Goal: Task Accomplishment & Management: Manage account settings

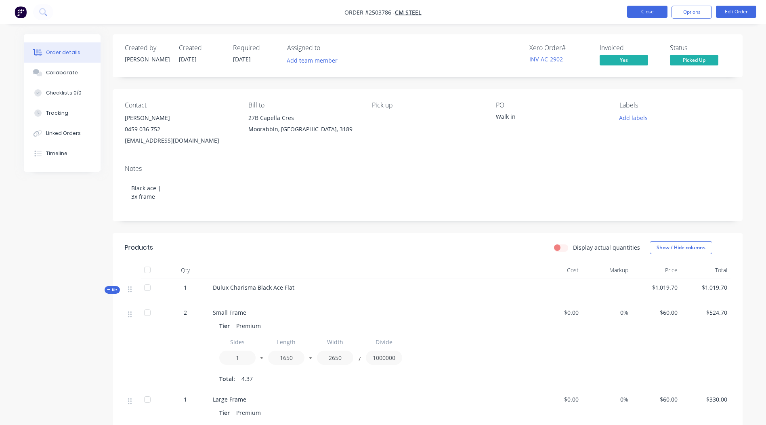
click at [639, 15] on button "Close" at bounding box center [647, 12] width 40 height 12
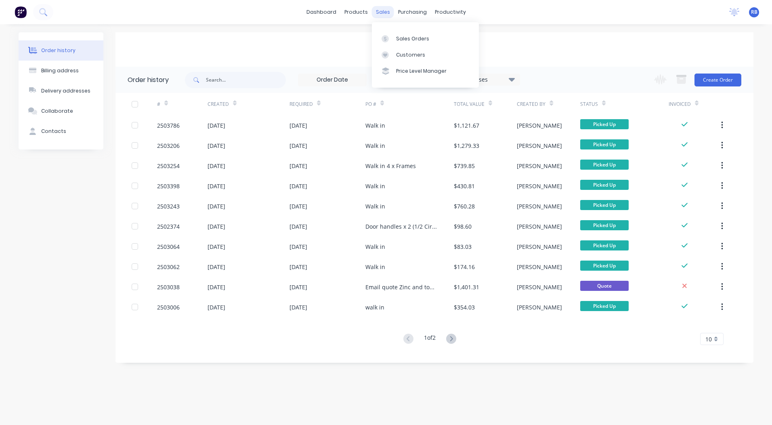
click at [381, 10] on div "sales" at bounding box center [383, 12] width 22 height 12
click at [403, 38] on div "Sales Orders" at bounding box center [412, 38] width 33 height 7
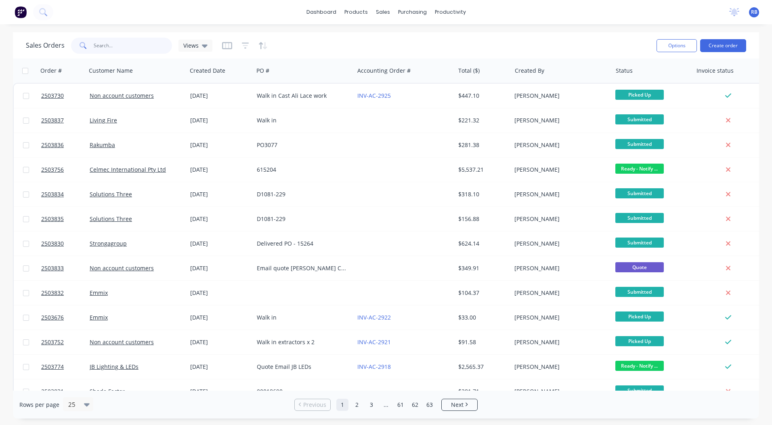
click at [114, 48] on input "text" at bounding box center [133, 46] width 79 height 16
click at [727, 42] on button "Create order" at bounding box center [723, 45] width 46 height 13
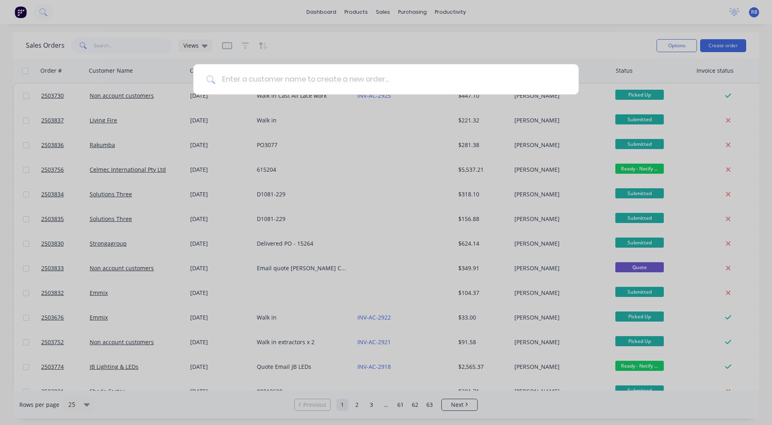
click at [316, 82] on input at bounding box center [390, 79] width 351 height 30
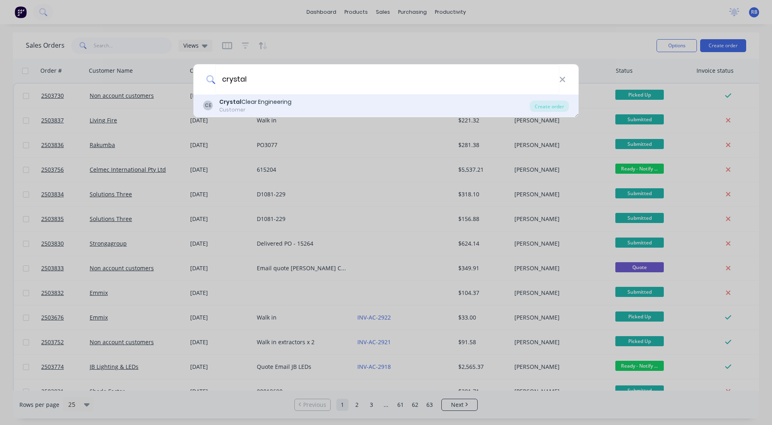
type input "crystal"
click at [265, 102] on div "Crystal Clear Engineering" at bounding box center [255, 102] width 72 height 8
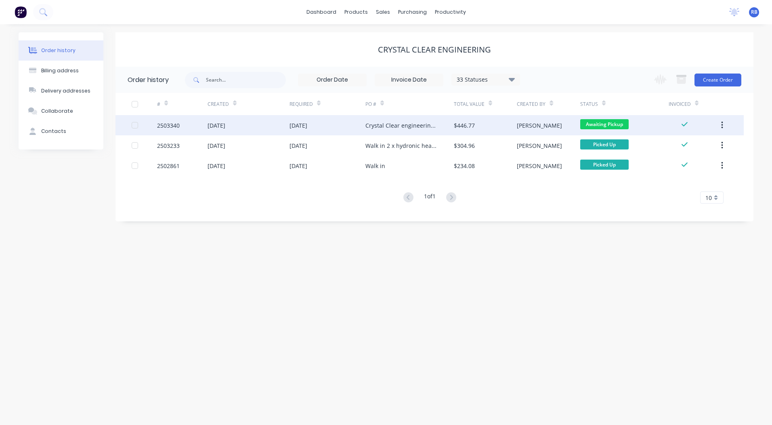
click at [163, 125] on div "2503340" at bounding box center [168, 125] width 23 height 8
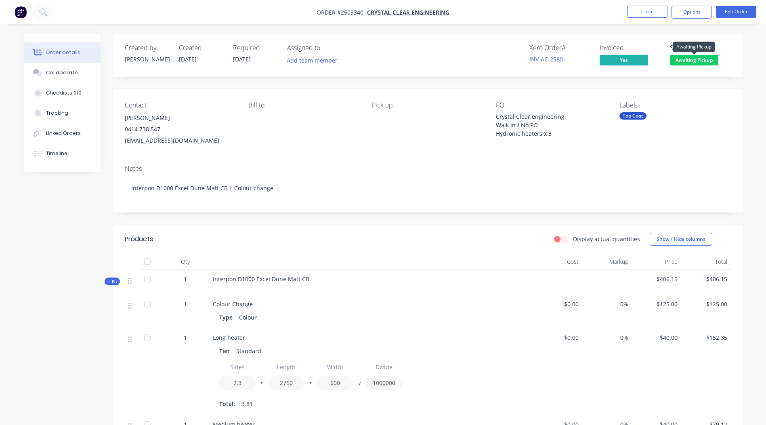
click at [696, 58] on span "Awaiting Pickup" at bounding box center [694, 60] width 48 height 10
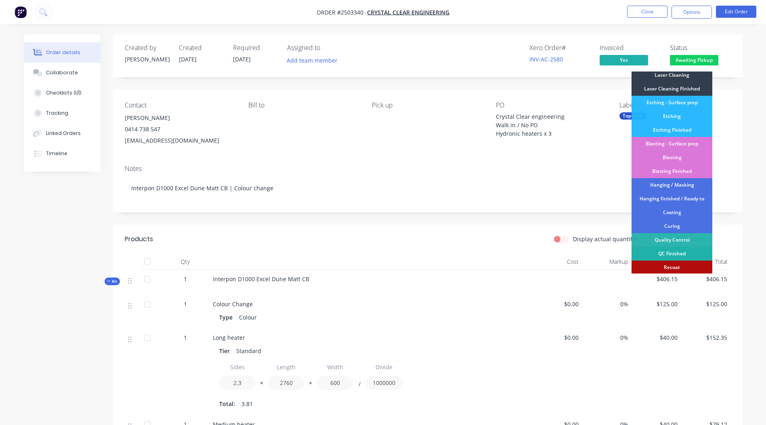
scroll to position [173, 0]
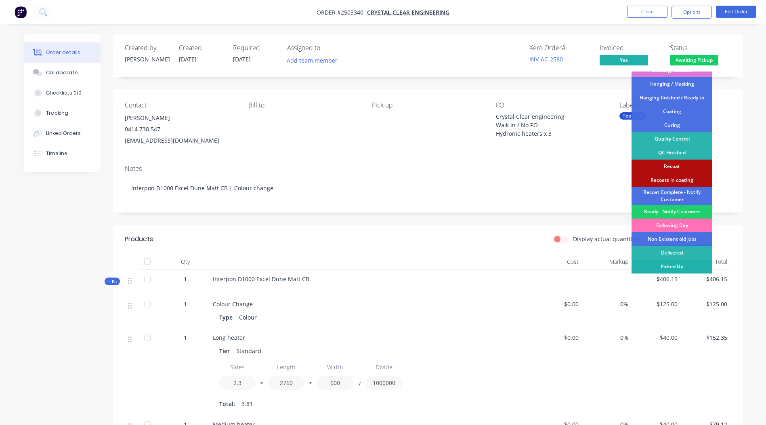
click at [668, 266] on div "Picked Up" at bounding box center [672, 267] width 81 height 14
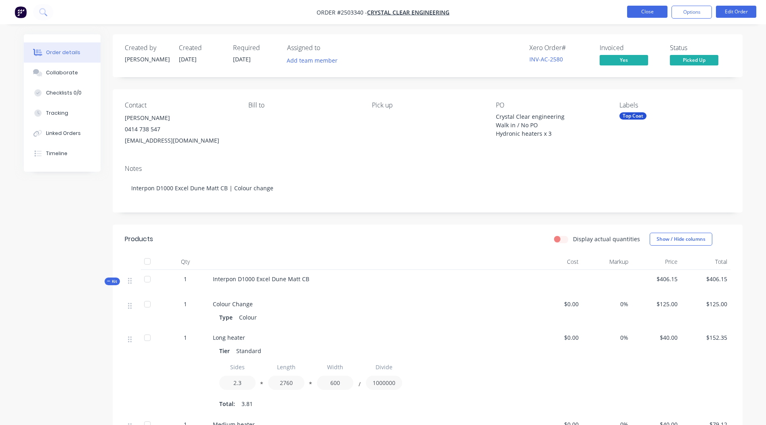
click at [649, 8] on button "Close" at bounding box center [647, 12] width 40 height 12
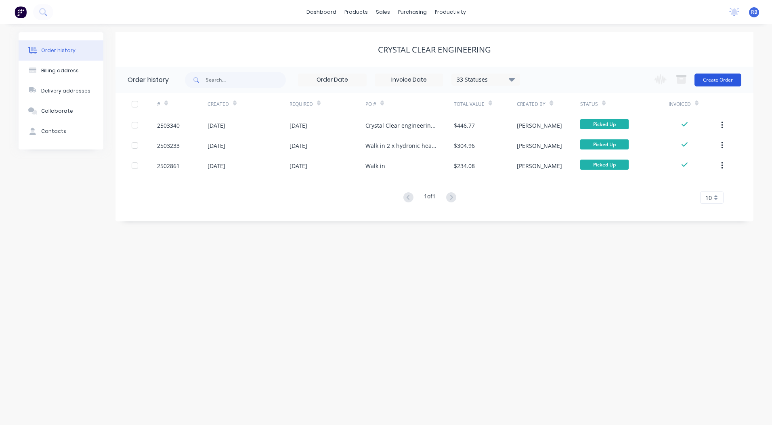
click at [720, 80] on button "Create Order" at bounding box center [718, 80] width 47 height 13
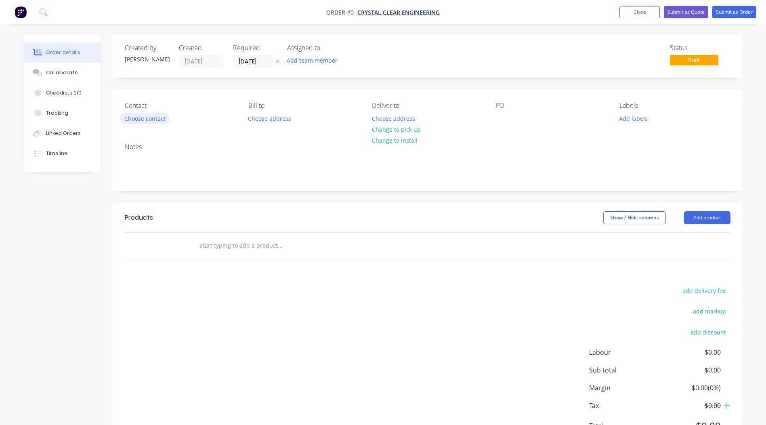
click at [158, 117] on button "Choose contact" at bounding box center [145, 118] width 50 height 11
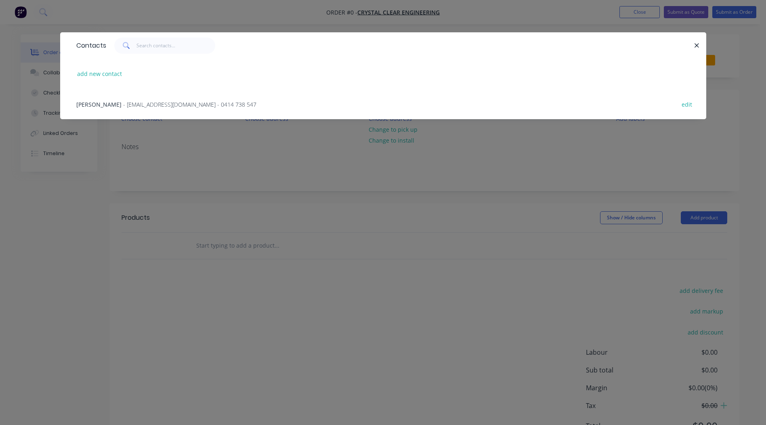
click at [101, 105] on span "[PERSON_NAME]" at bounding box center [98, 105] width 45 height 8
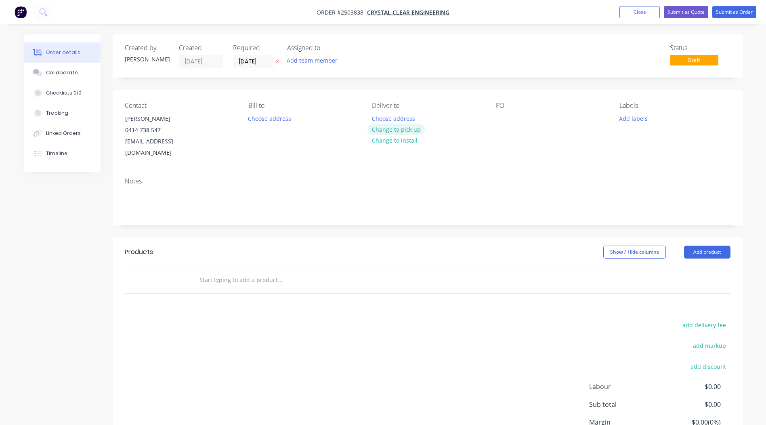
click at [387, 131] on button "Change to pick up" at bounding box center [396, 129] width 57 height 11
drag, startPoint x: 502, startPoint y: 118, endPoint x: 523, endPoint y: 127, distance: 23.2
click at [503, 119] on div at bounding box center [502, 119] width 13 height 12
click at [711, 238] on header "Products Show / Hide columns Add product" at bounding box center [428, 252] width 630 height 29
click at [710, 246] on button "Add product" at bounding box center [707, 252] width 46 height 13
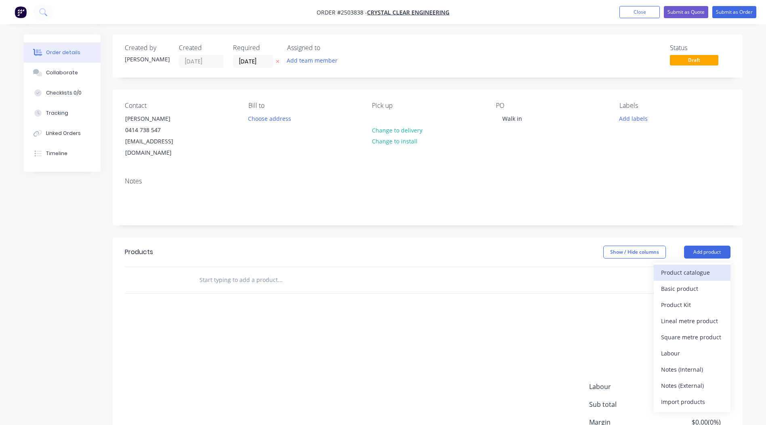
click at [678, 267] on div "Product catalogue" at bounding box center [692, 273] width 62 height 12
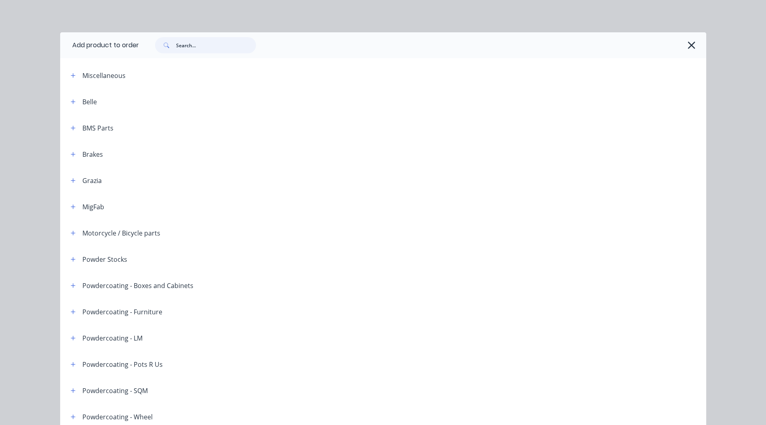
click at [189, 44] on input "text" at bounding box center [216, 45] width 80 height 16
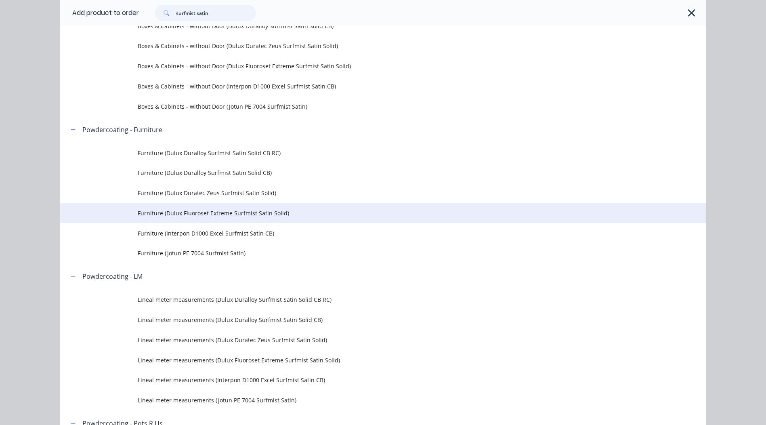
scroll to position [323, 0]
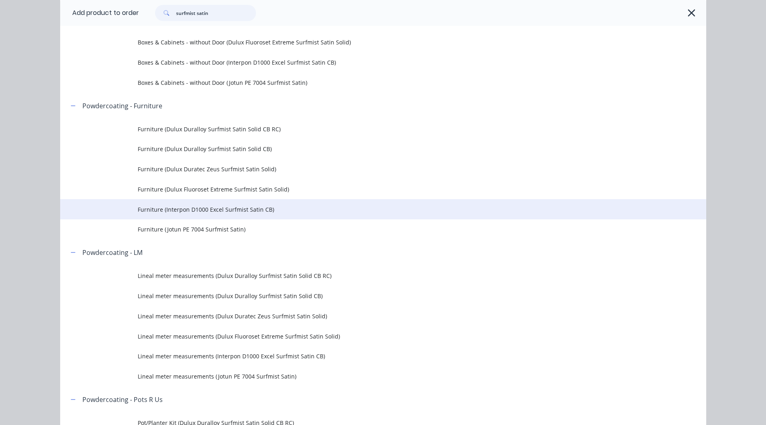
type input "surfmist satin"
click at [244, 210] on span "Furniture (Interpon D1000 Excel Surfmist Satin CB)" at bounding box center [365, 209] width 455 height 8
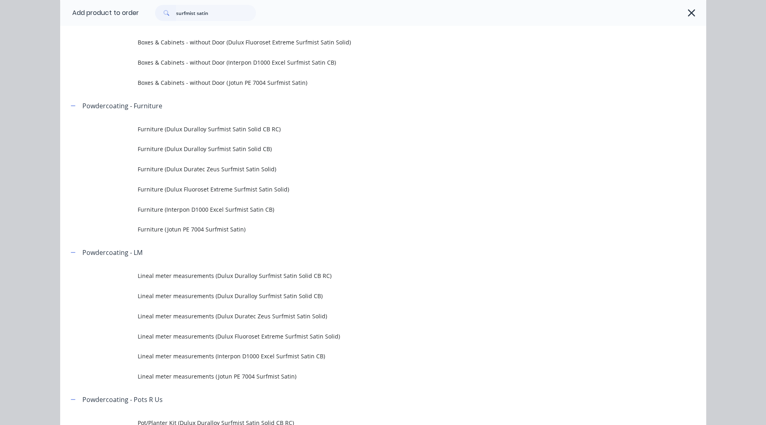
scroll to position [0, 0]
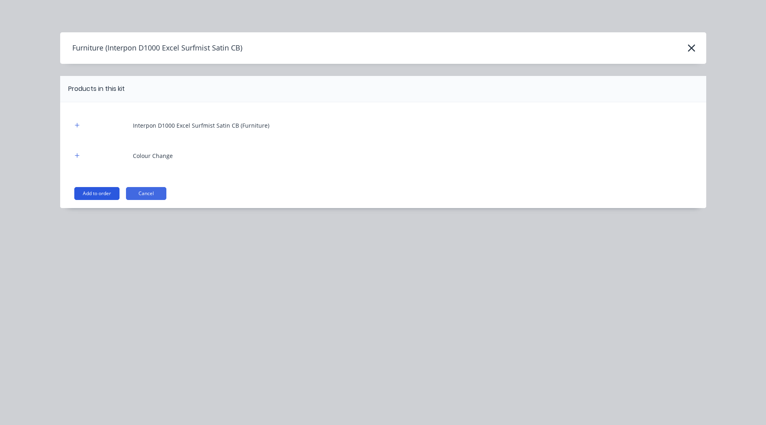
click at [100, 191] on button "Add to order" at bounding box center [96, 193] width 45 height 13
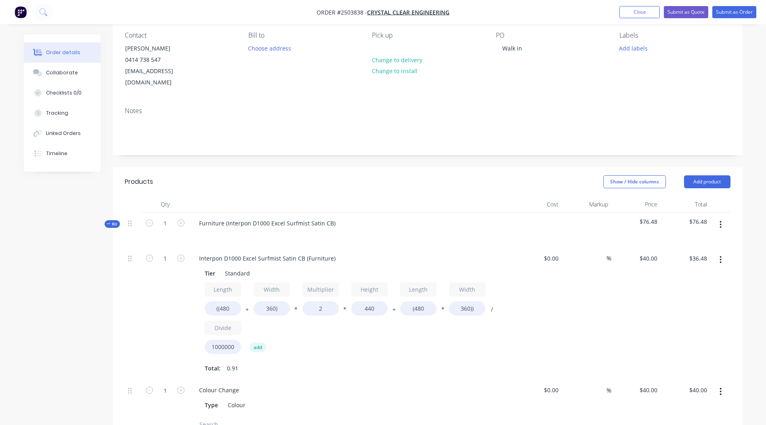
scroll to position [81, 0]
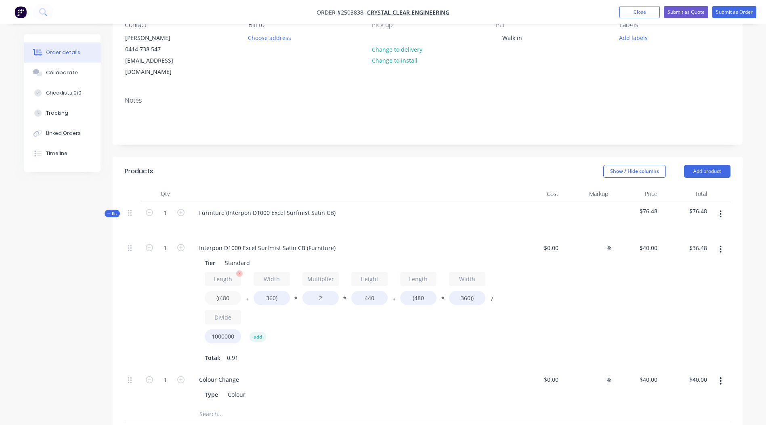
click at [227, 291] on input "((480" at bounding box center [223, 298] width 36 height 14
type input "((1050"
type input "$56.54"
click at [266, 291] on input "360)" at bounding box center [272, 298] width 36 height 14
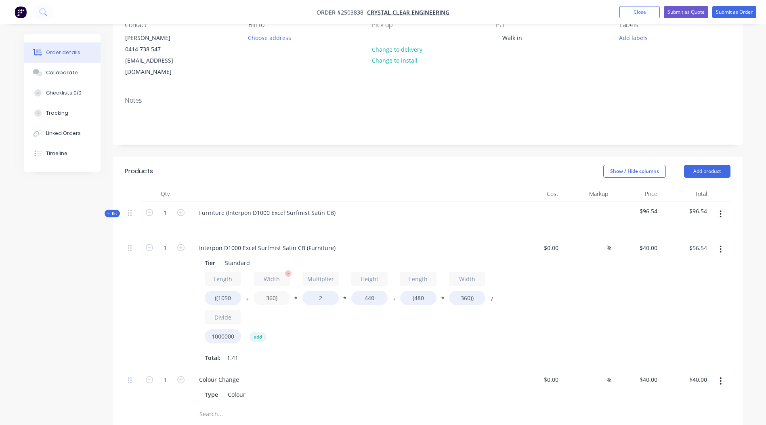
click at [266, 291] on input "360)" at bounding box center [272, 298] width 36 height 14
type input "300)"
type input "$54.43"
click at [369, 291] on input "440" at bounding box center [369, 298] width 36 height 14
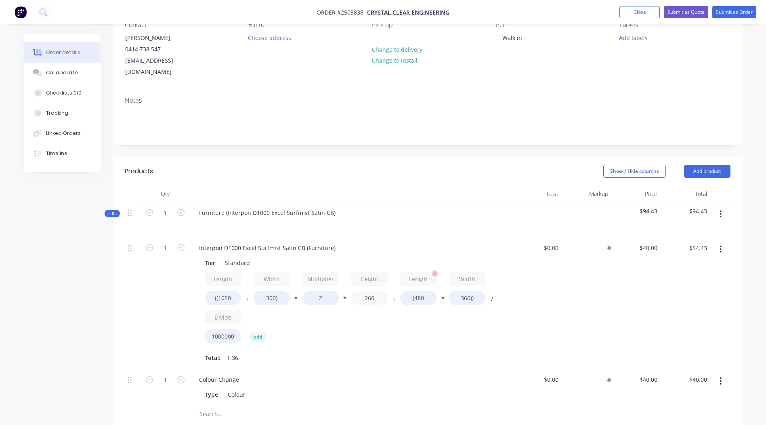
type input "260"
type input "$34.99"
click at [420, 291] on input "(480" at bounding box center [418, 298] width 36 height 14
type input "(1050"
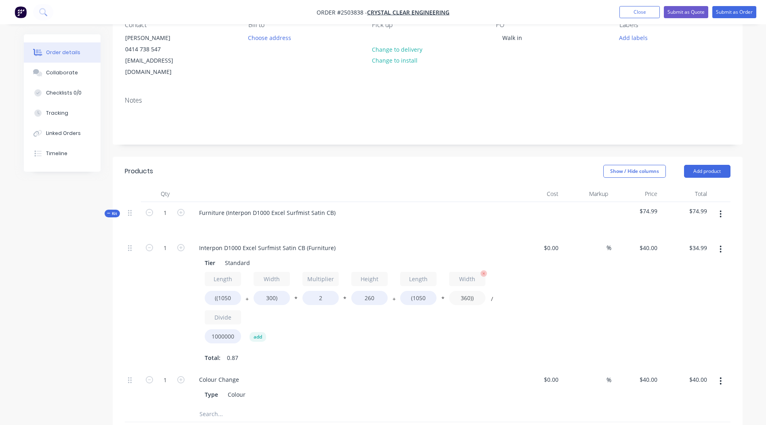
type input "$43.20"
click at [463, 291] on input "360))" at bounding box center [467, 298] width 36 height 14
type input "300))"
type input "$40.68"
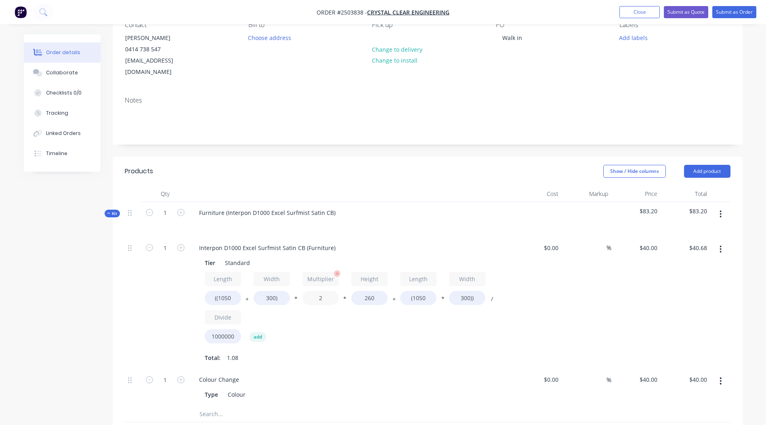
click at [321, 291] on input "2" at bounding box center [321, 298] width 36 height 14
type input "1.5"
type input "$33.66"
click at [366, 318] on div "Length ((1050 + Width 300) * Multiplier 1.5 * Height 260 + Length (1050 * Width…" at bounding box center [351, 309] width 292 height 75
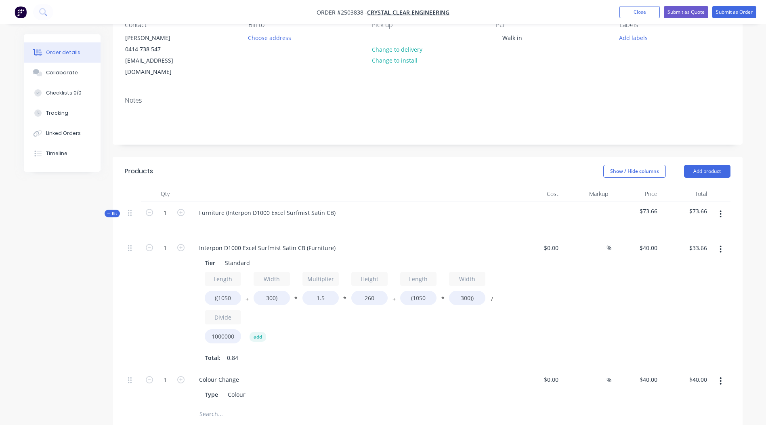
click at [681, 280] on div "$33.66 $33.66" at bounding box center [686, 303] width 50 height 132
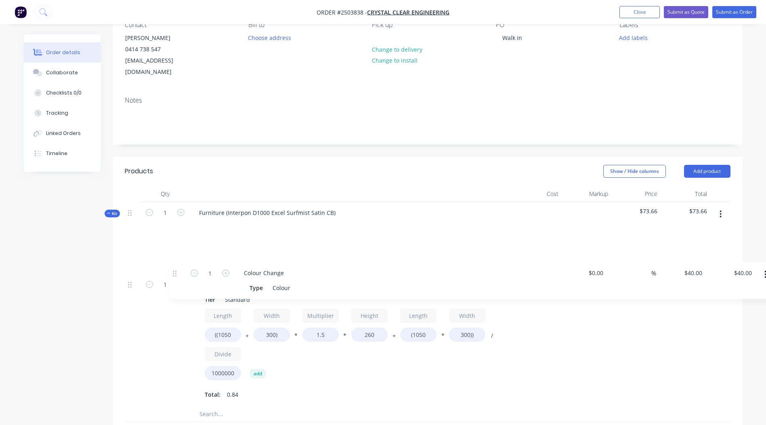
scroll to position [83, 0]
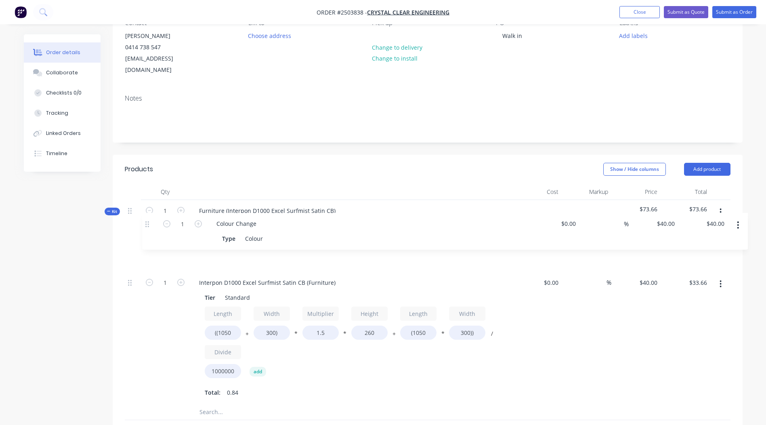
drag, startPoint x: 128, startPoint y: 370, endPoint x: 143, endPoint y: 223, distance: 148.2
click at [143, 223] on div "Kit 1 Furniture (Interpon D1000 Excel Surfmist Satin CB) $73.66 $73.66 1 Interp…" at bounding box center [428, 310] width 606 height 221
click at [719, 277] on button "button" at bounding box center [720, 284] width 19 height 15
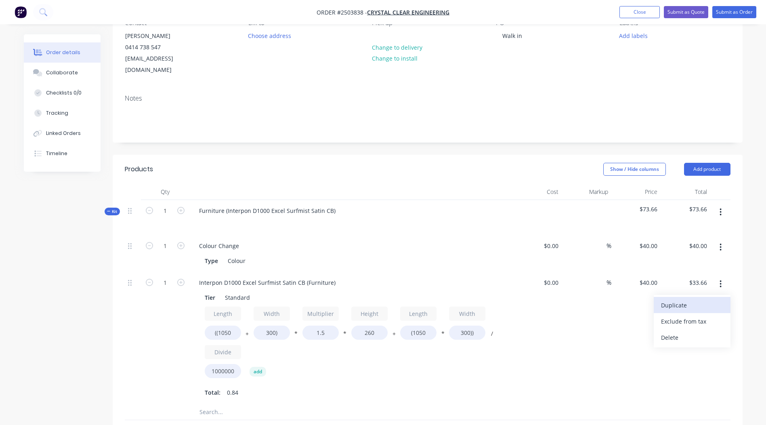
click at [686, 299] on div "Duplicate" at bounding box center [692, 305] width 62 height 12
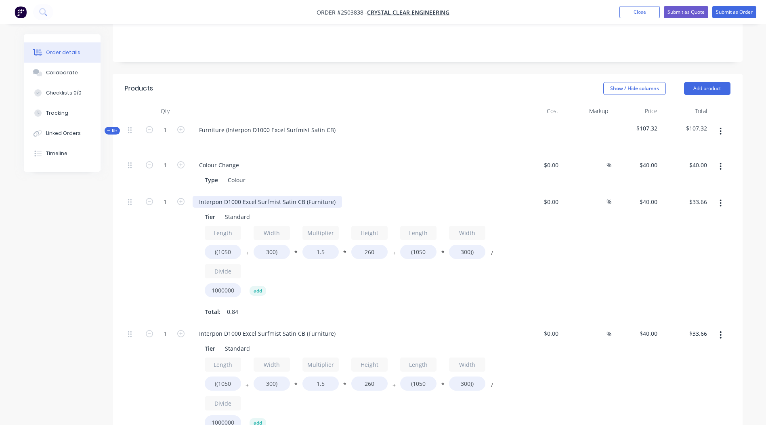
click at [265, 196] on div "Interpon D1000 Excel Surfmist Satin CB (Furniture)" at bounding box center [267, 202] width 149 height 12
click at [242, 328] on div "Interpon D1000 Excel Surfmist Satin CB (Furniture)" at bounding box center [267, 334] width 149 height 12
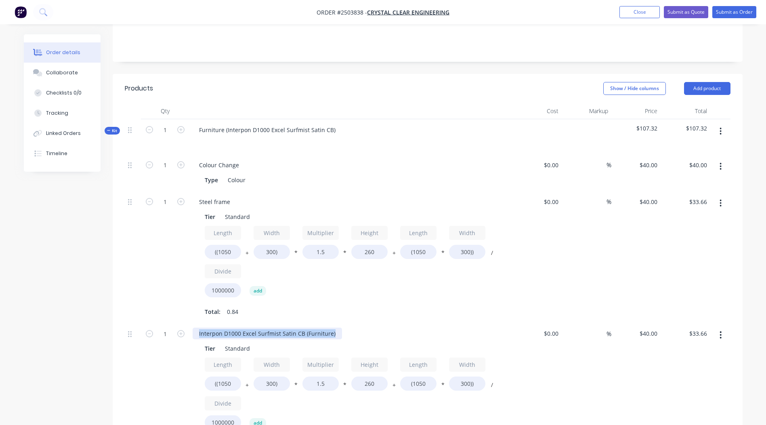
click at [245, 328] on div "Interpon D1000 Excel Surfmist Satin CB (Furniture)" at bounding box center [267, 334] width 149 height 12
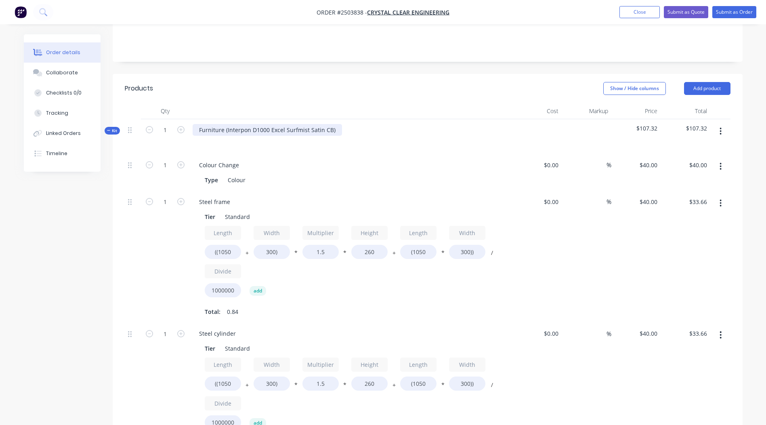
click at [334, 124] on div "Furniture (Interpon D1000 Excel Surfmist Satin CB)" at bounding box center [267, 130] width 149 height 12
click at [266, 124] on div "Interpon D1000 Excel Surfmist Satin CB" at bounding box center [252, 130] width 119 height 12
copy div "Interpon D1000 Excel Surfmist Satin CB"
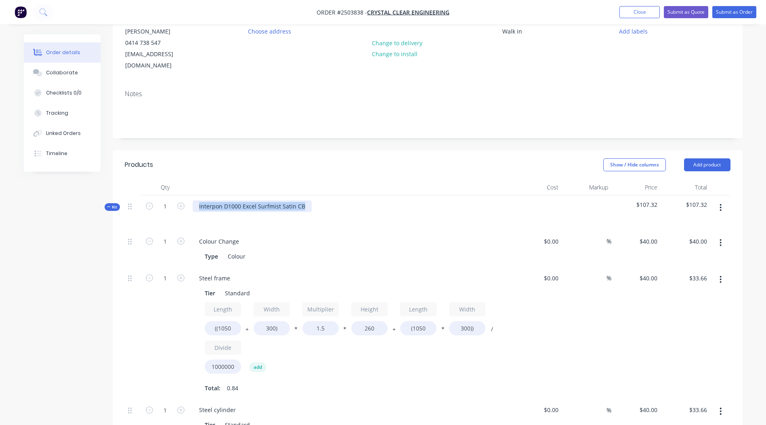
scroll to position [2, 0]
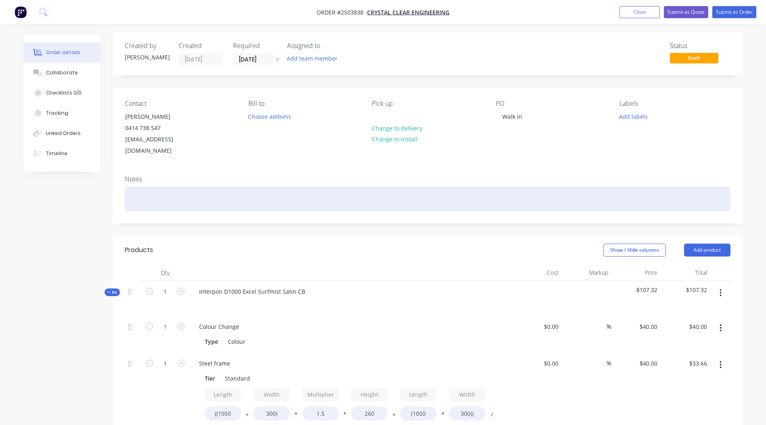
paste div
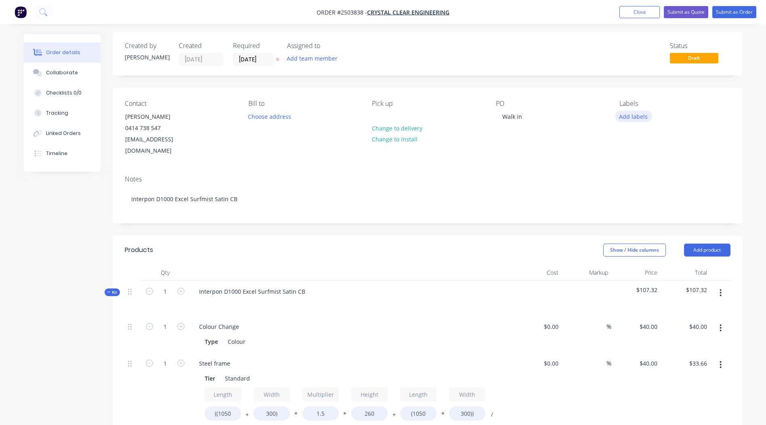
click at [635, 116] on button "Add labels" at bounding box center [633, 116] width 37 height 11
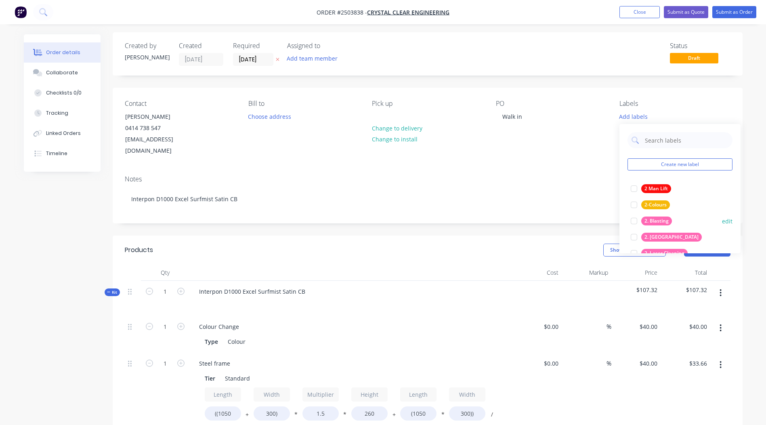
click at [633, 221] on div at bounding box center [634, 221] width 16 height 16
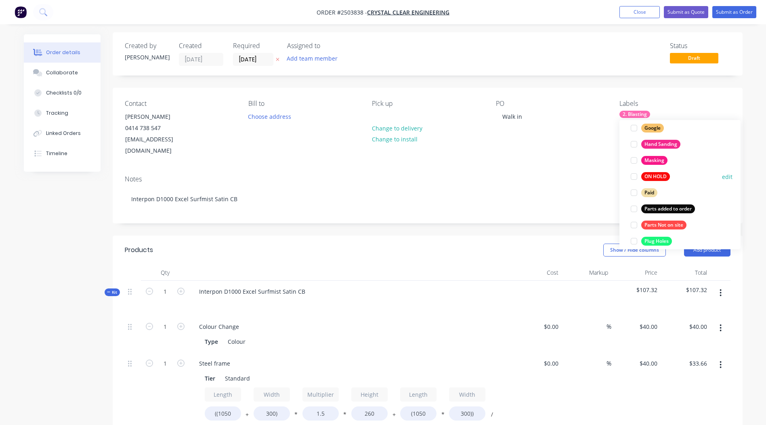
scroll to position [549, 0]
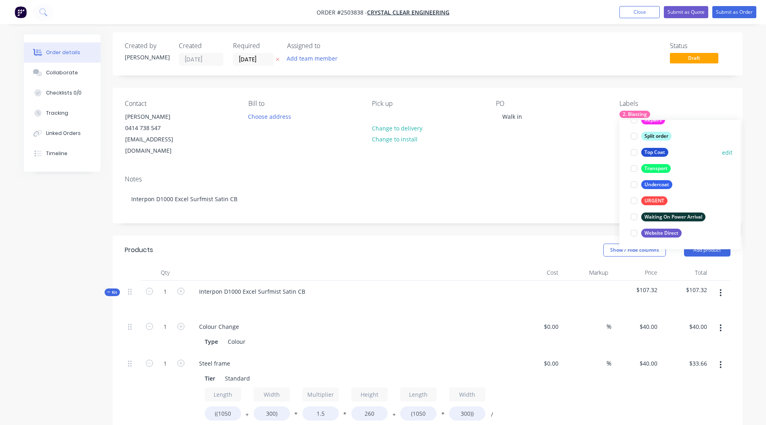
click at [633, 152] on div at bounding box center [634, 152] width 16 height 16
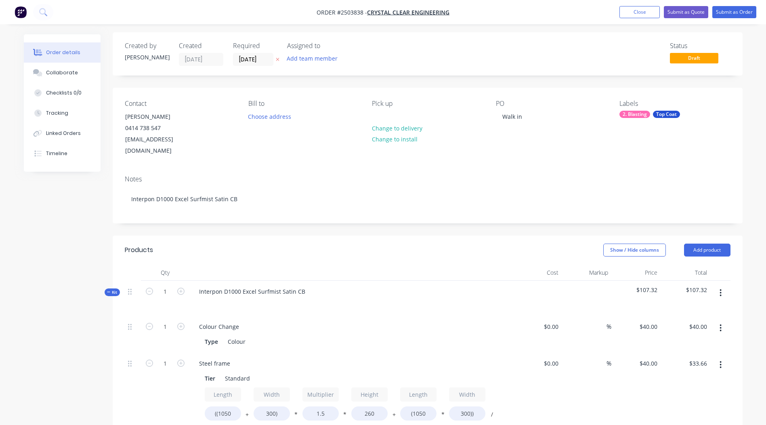
click at [442, 321] on div "Colour Change" at bounding box center [351, 327] width 317 height 12
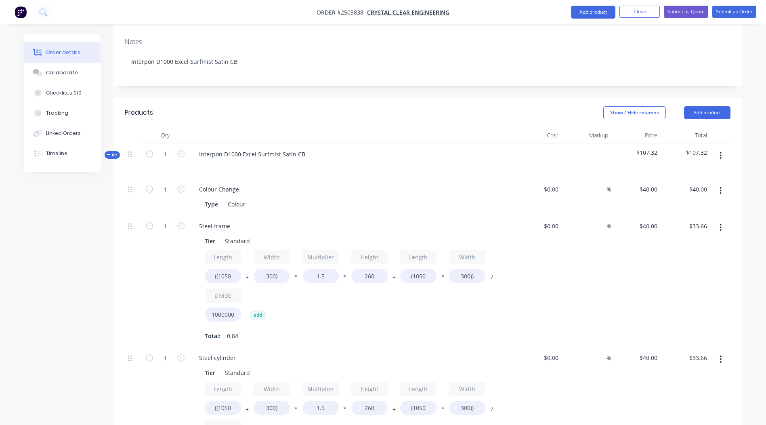
scroll to position [366, 0]
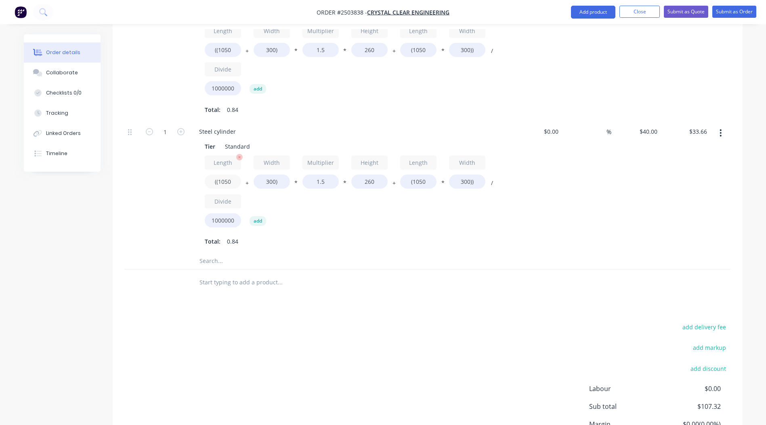
click at [224, 175] on input "((1050" at bounding box center [223, 182] width 36 height 14
type input "((800"
click at [266, 175] on input "300)" at bounding box center [272, 182] width 36 height 14
type input "$29.76"
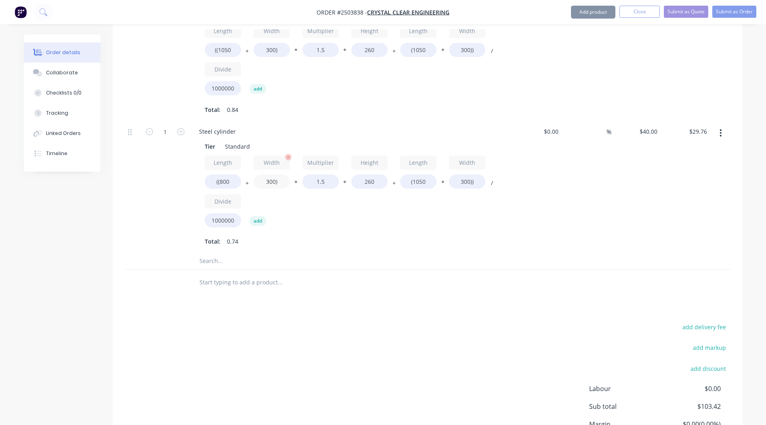
click at [266, 175] on input "300)" at bounding box center [272, 182] width 36 height 14
type input "225)"
type input "$28.59"
click at [372, 175] on input "260" at bounding box center [369, 182] width 36 height 14
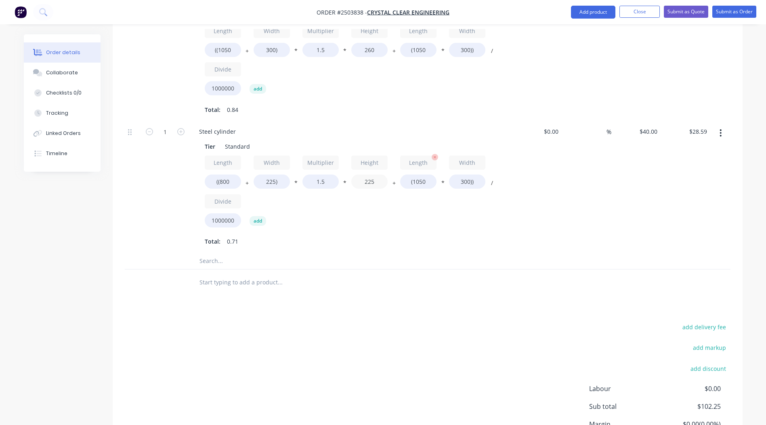
type input "225"
type input "$26.44"
click at [418, 175] on input "(1050" at bounding box center [418, 182] width 36 height 14
type input "(800"
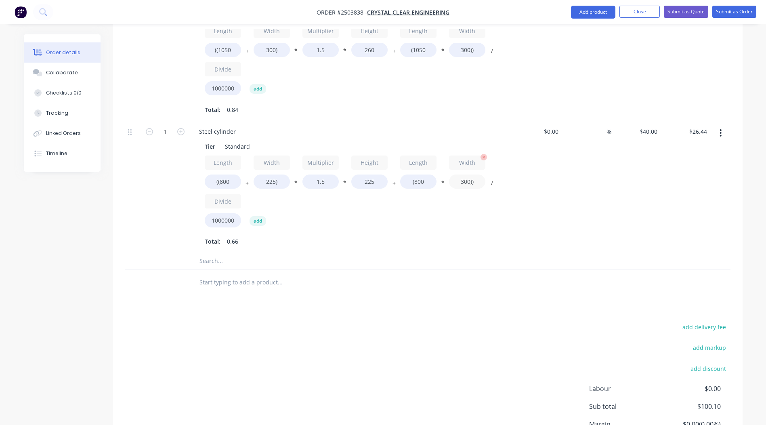
type input "$23.44"
click at [464, 175] on input "300))" at bounding box center [467, 182] width 36 height 14
type input "225))"
type input "$21.04"
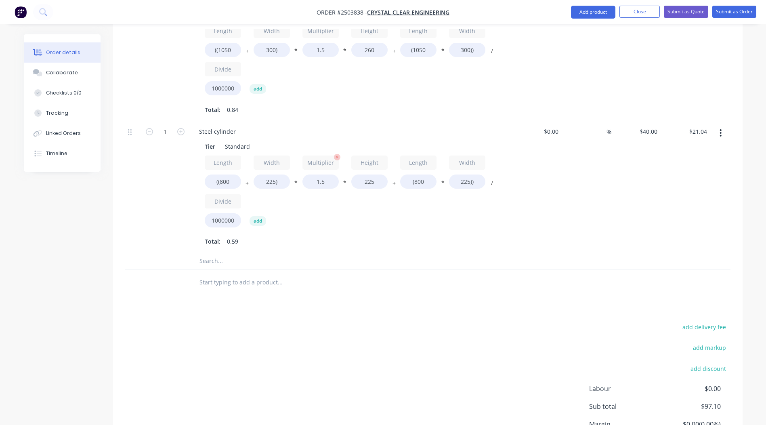
drag, startPoint x: 347, startPoint y: 217, endPoint x: 311, endPoint y: 167, distance: 61.4
click at [346, 215] on div "Length ((800 + Width 225) * Multiplier 1.5 * Height 225 + Length (800 * Width 2…" at bounding box center [351, 193] width 292 height 75
click at [317, 175] on input "1.5" at bounding box center [321, 182] width 36 height 14
click at [322, 175] on input "1.5" at bounding box center [321, 182] width 36 height 14
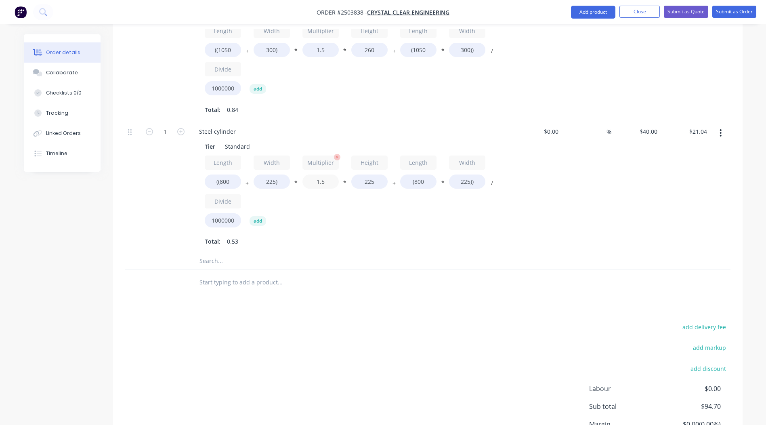
click at [322, 175] on input "1.5" at bounding box center [321, 182] width 36 height 14
type input "2"
type input "$25.65"
click at [371, 236] on div "Total: 0.64" at bounding box center [351, 242] width 292 height 12
click at [317, 175] on input "2" at bounding box center [321, 182] width 36 height 14
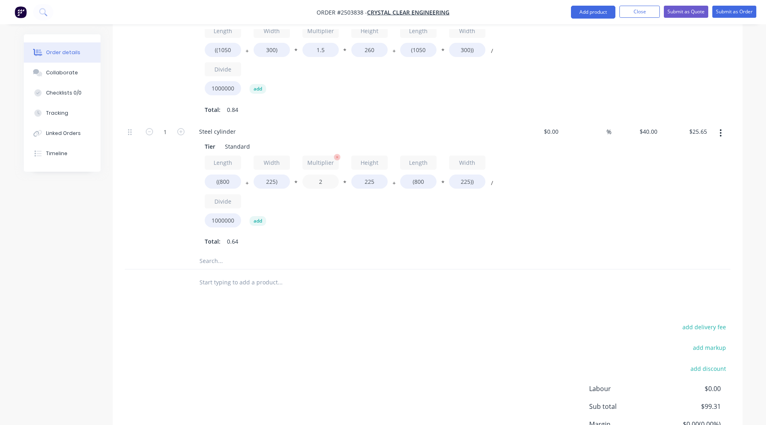
click at [321, 175] on input "2" at bounding box center [321, 182] width 36 height 14
type input "2.3"
type input "$28.42"
click at [359, 213] on div "Length ((800 + Width 225) * Multiplier 2.3 * Height 225 + Length (800 * Width 2…" at bounding box center [351, 193] width 292 height 75
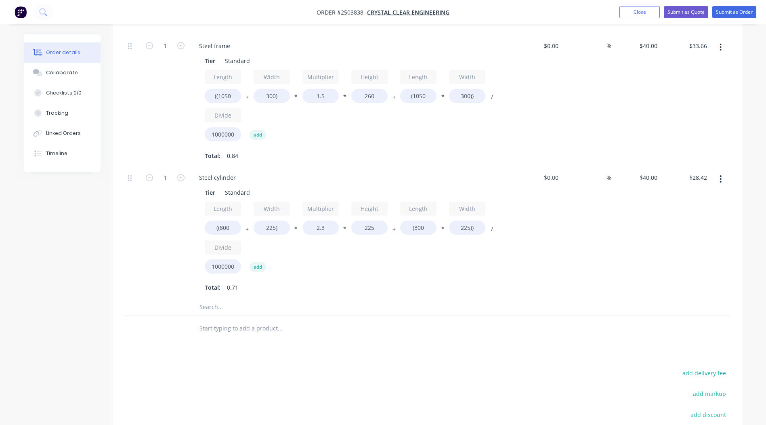
scroll to position [164, 0]
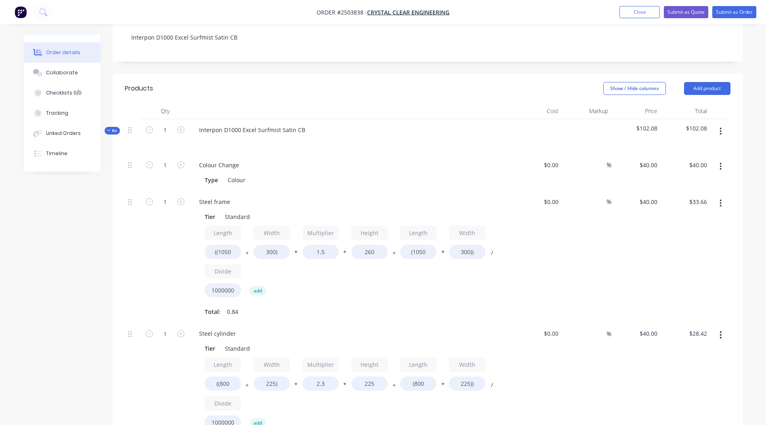
click at [721, 127] on icon "button" at bounding box center [721, 131] width 2 height 9
click at [670, 147] on div "Add product to kit" at bounding box center [692, 153] width 62 height 12
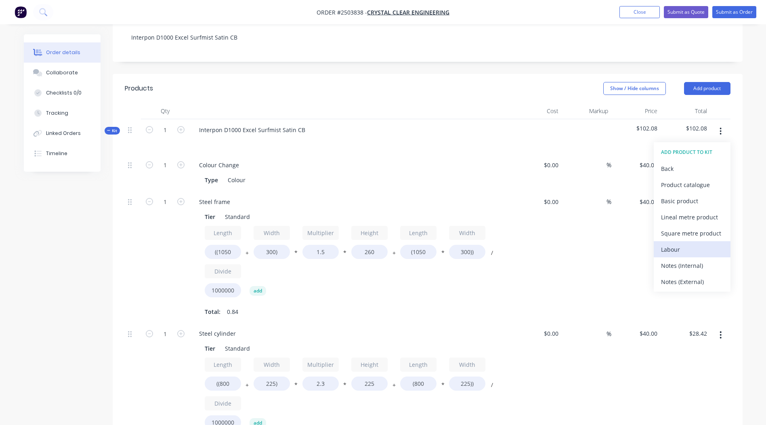
click at [670, 244] on div "Labour" at bounding box center [692, 250] width 62 height 12
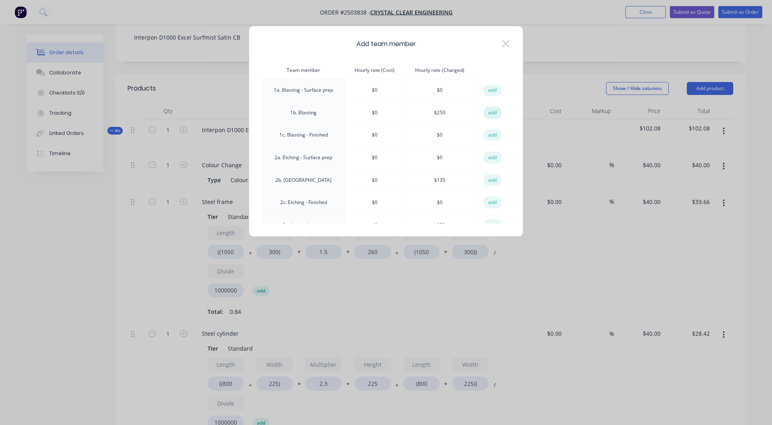
click at [486, 116] on button "add" at bounding box center [493, 113] width 18 height 12
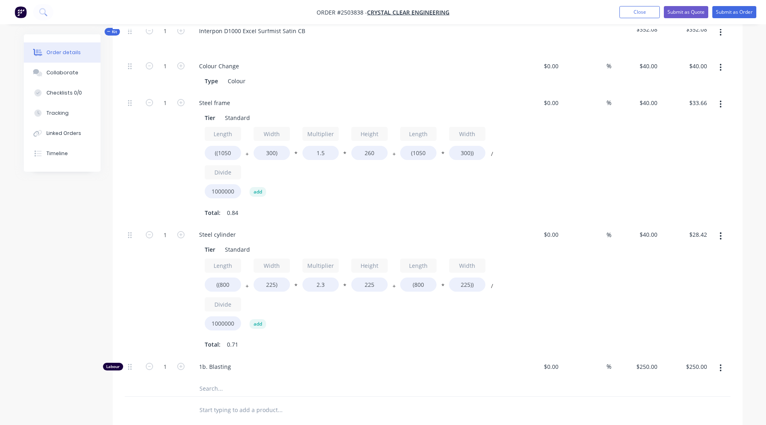
scroll to position [455, 0]
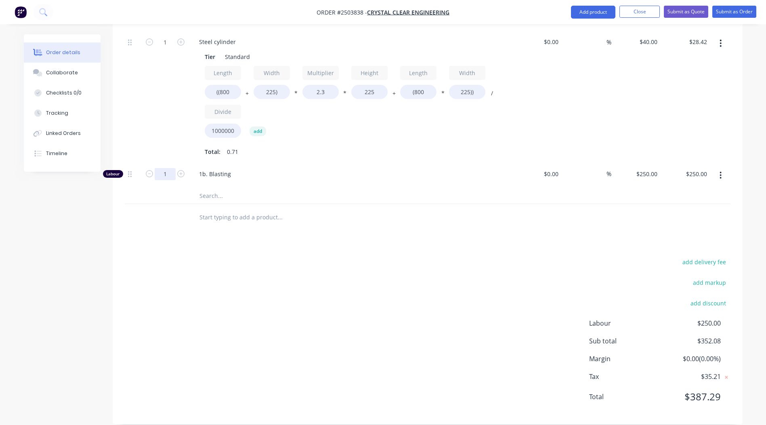
type input "0.75"
type input "$187.50"
click at [320, 282] on div "add delivery fee add markup add discount Labour $250.00 Sub total $352.08 Margi…" at bounding box center [428, 334] width 606 height 156
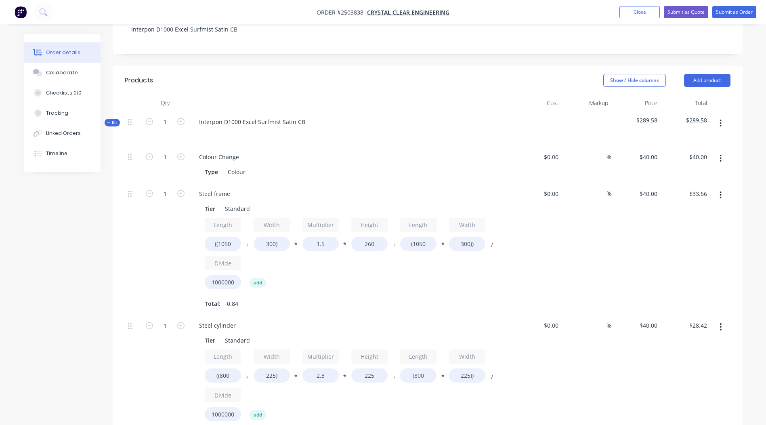
scroll to position [0, 0]
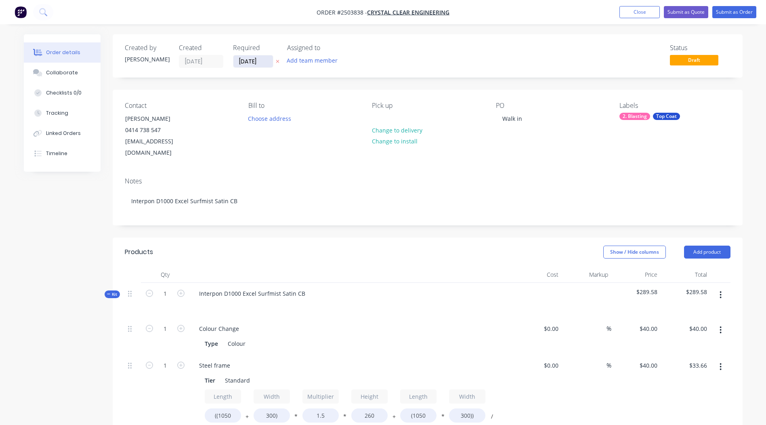
click at [265, 62] on input "[DATE]" at bounding box center [253, 61] width 40 height 12
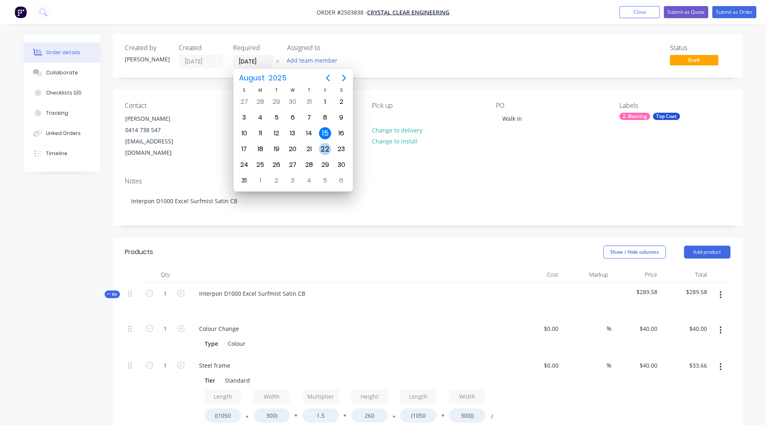
click at [325, 149] on div "22" at bounding box center [325, 149] width 12 height 12
type input "[DATE]"
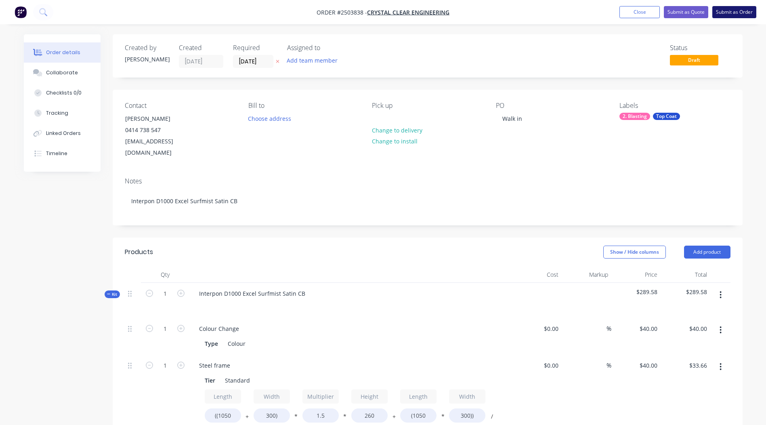
click at [732, 13] on button "Submit as Order" at bounding box center [735, 12] width 44 height 12
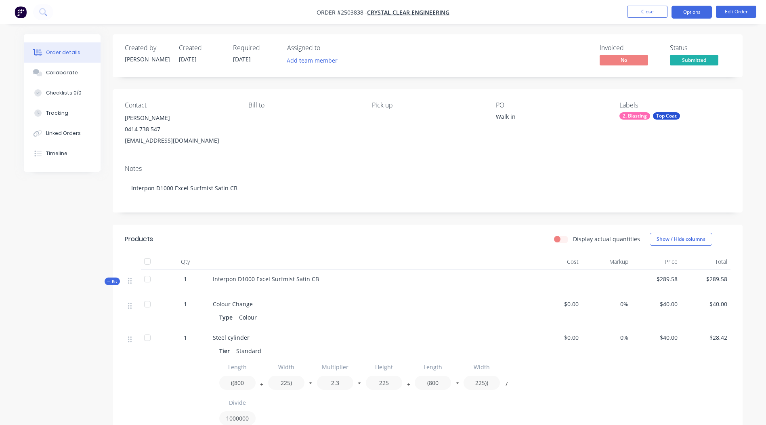
click at [689, 12] on button "Options" at bounding box center [692, 12] width 40 height 13
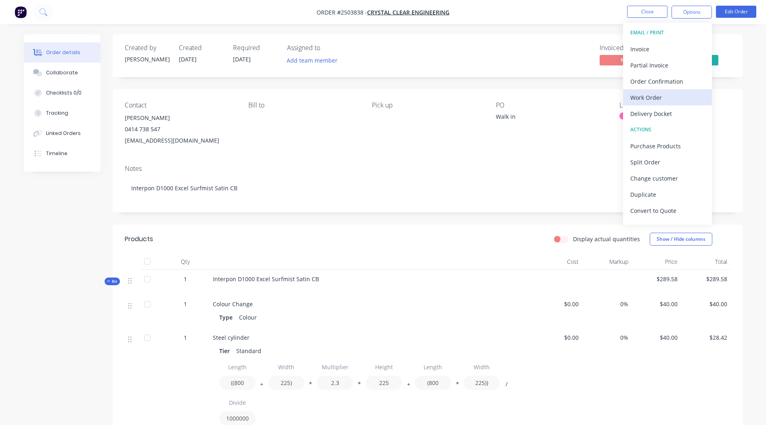
click at [658, 92] on div "Work Order" at bounding box center [668, 98] width 74 height 12
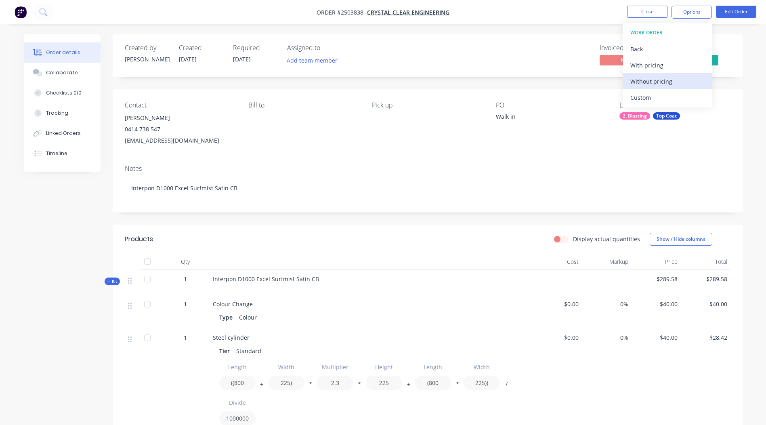
click at [653, 79] on div "Without pricing" at bounding box center [668, 82] width 74 height 12
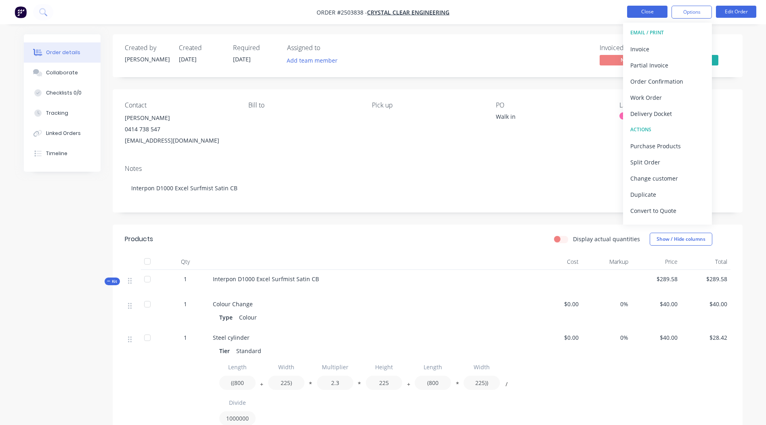
click at [651, 9] on button "Close" at bounding box center [647, 12] width 40 height 12
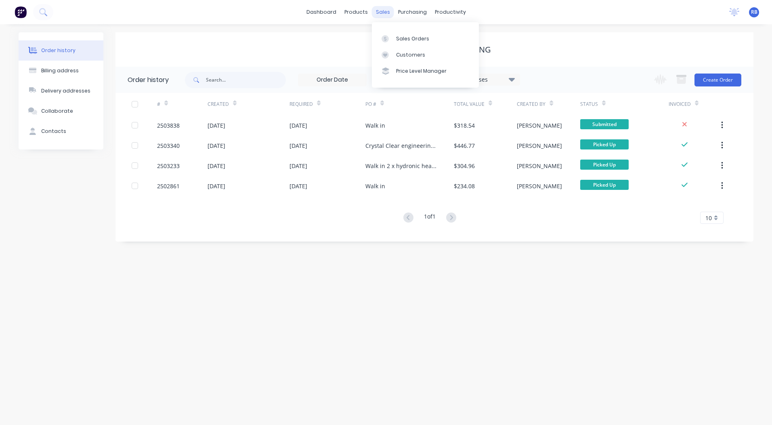
click at [383, 12] on div "sales" at bounding box center [383, 12] width 22 height 12
click at [401, 39] on div "Sales Orders" at bounding box center [412, 38] width 33 height 7
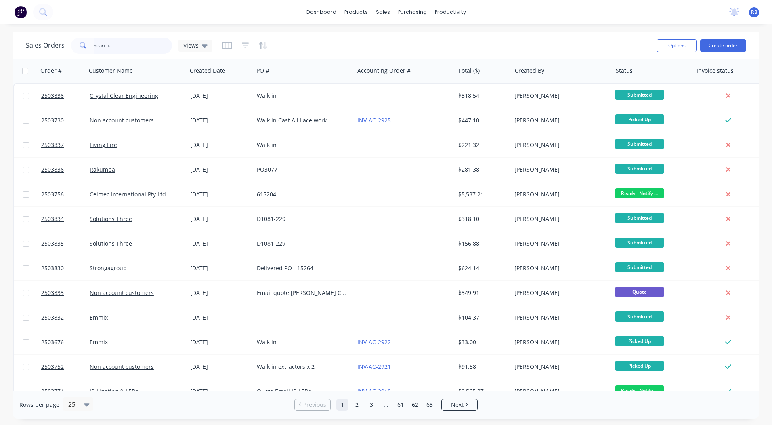
click at [134, 51] on input "text" at bounding box center [133, 46] width 79 height 16
type input "2503819"
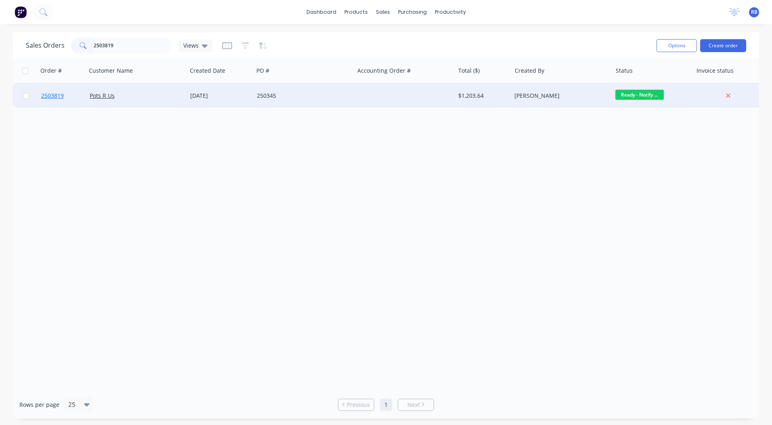
click at [48, 96] on span "2503819" at bounding box center [52, 96] width 23 height 8
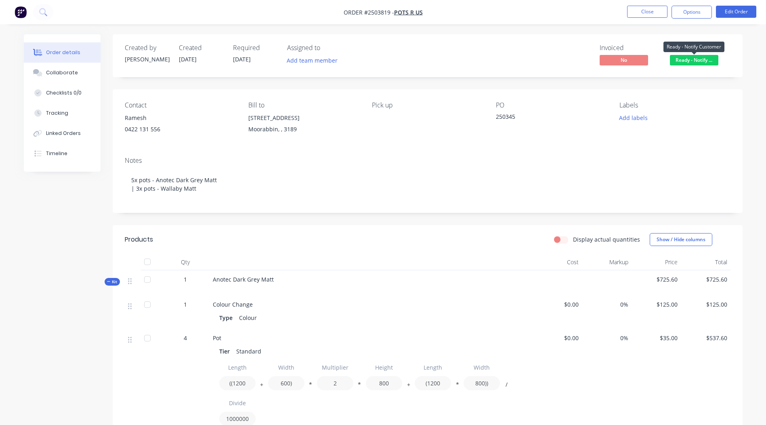
click at [698, 61] on span "Ready - Notify ..." at bounding box center [694, 60] width 48 height 10
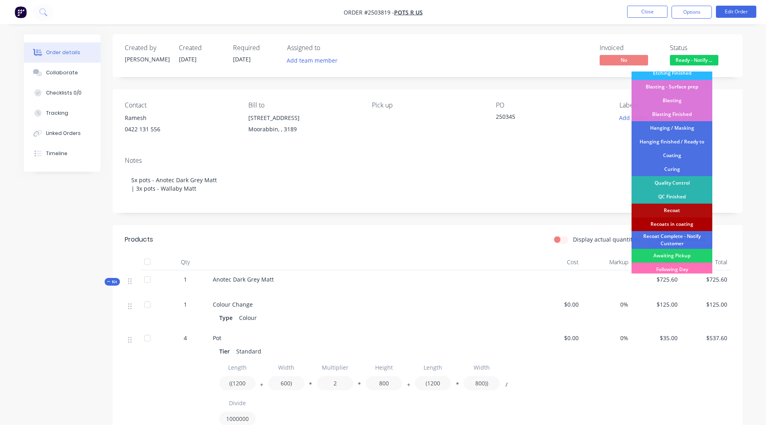
scroll to position [173, 0]
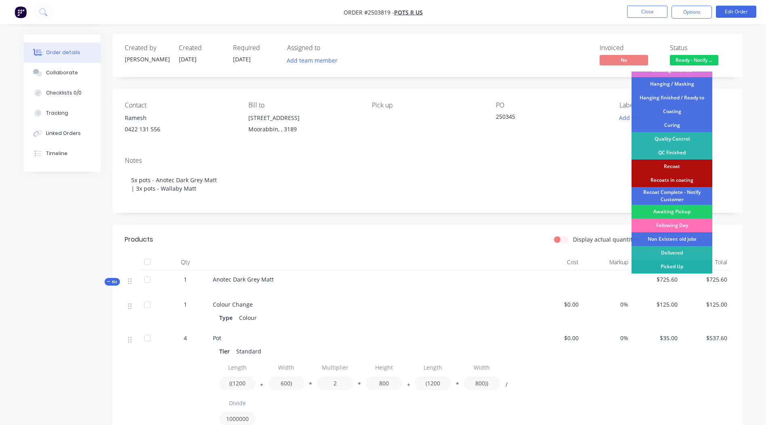
click at [674, 265] on div "Picked Up" at bounding box center [672, 267] width 81 height 14
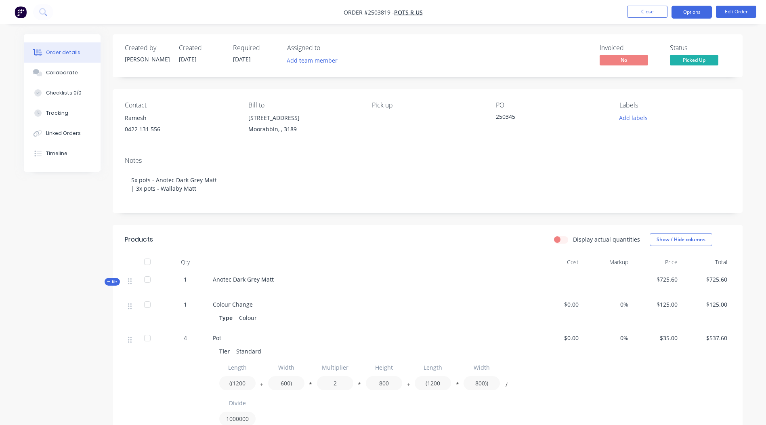
click at [687, 9] on button "Options" at bounding box center [692, 12] width 40 height 13
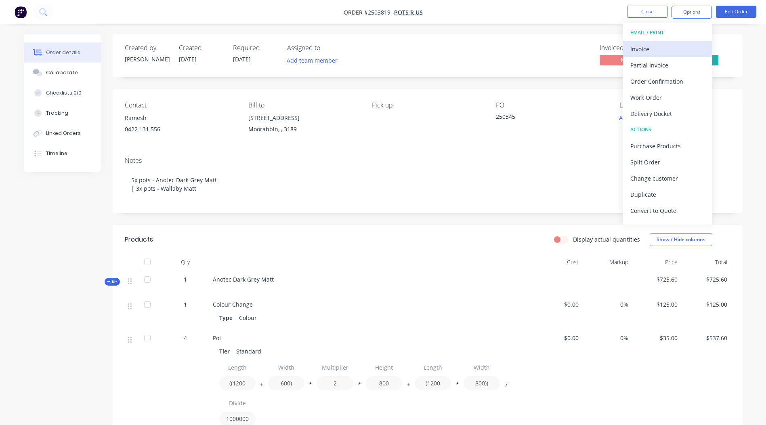
click at [642, 48] on div "Invoice" at bounding box center [668, 49] width 74 height 12
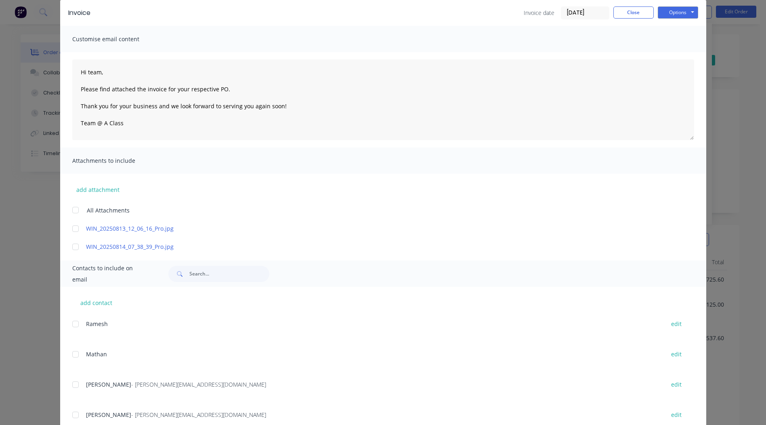
scroll to position [89, 0]
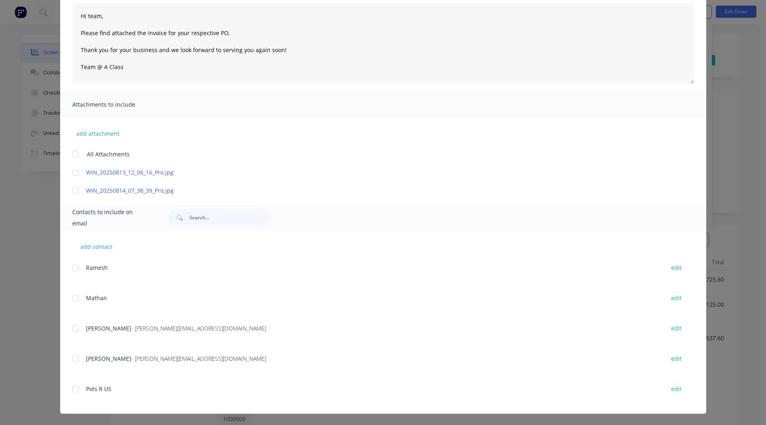
click at [72, 330] on div at bounding box center [75, 328] width 16 height 16
click at [73, 171] on div at bounding box center [75, 172] width 16 height 16
click at [73, 191] on div at bounding box center [75, 191] width 16 height 16
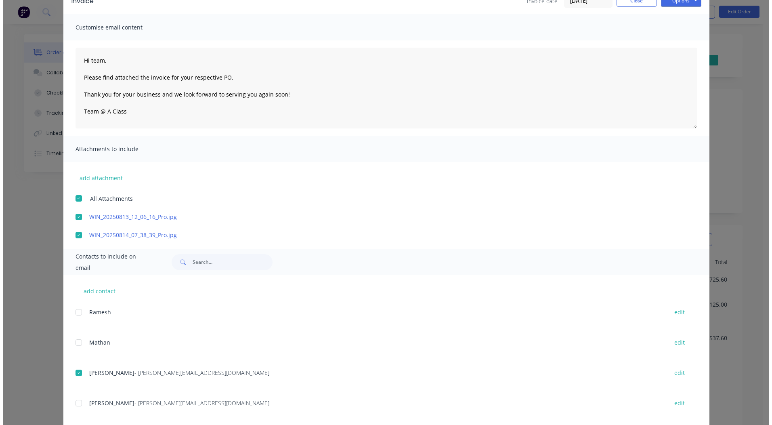
scroll to position [0, 0]
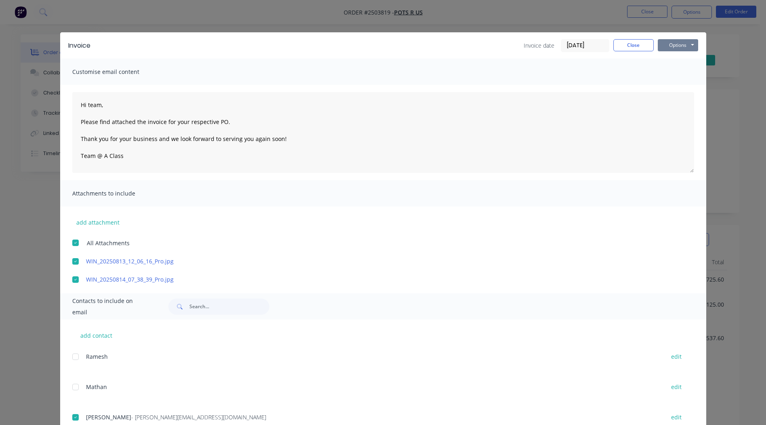
click at [677, 45] on button "Options" at bounding box center [678, 45] width 40 height 12
click at [672, 87] on button "Email" at bounding box center [684, 86] width 52 height 13
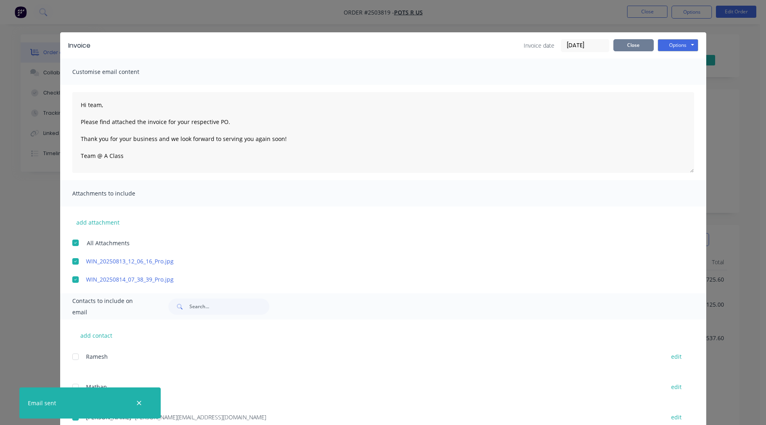
click at [627, 47] on button "Close" at bounding box center [634, 45] width 40 height 12
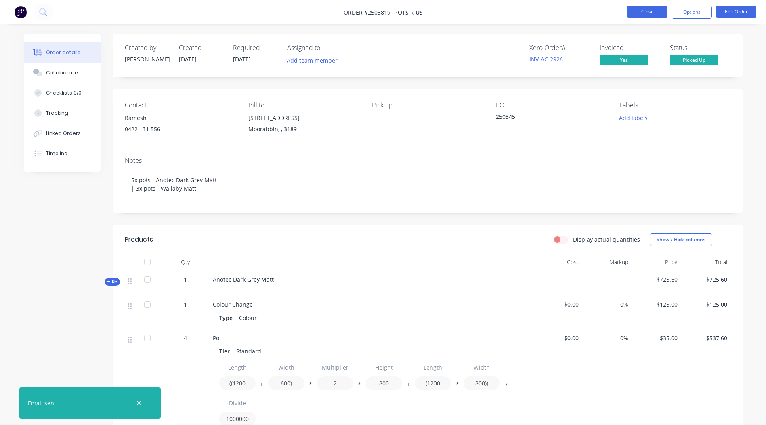
click at [646, 11] on button "Close" at bounding box center [647, 12] width 40 height 12
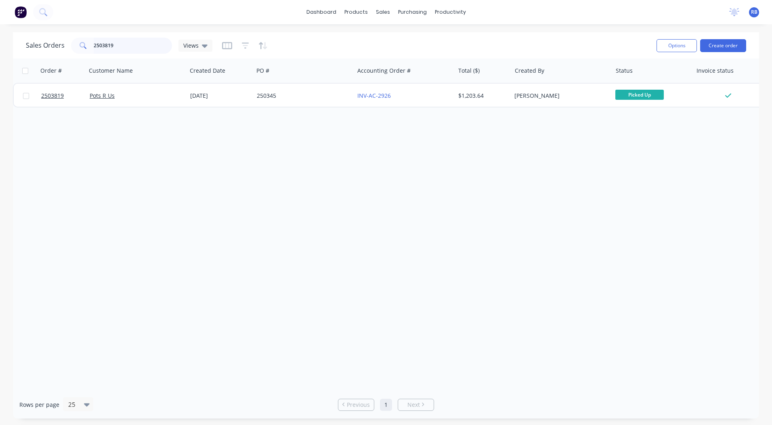
click at [141, 47] on input "2503819" at bounding box center [133, 46] width 79 height 16
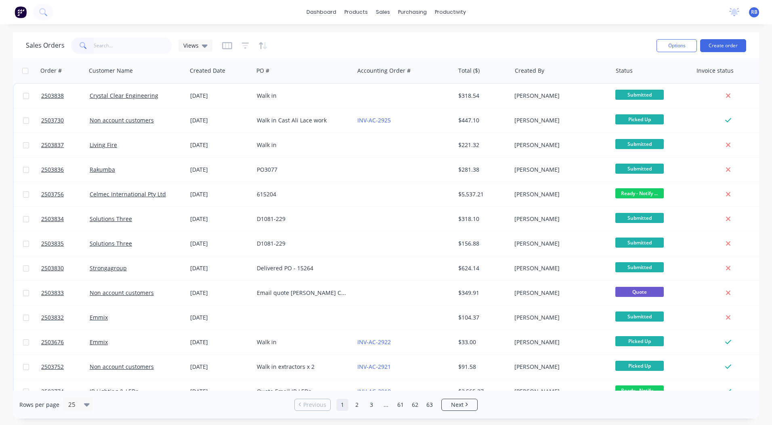
click at [451, 47] on div "Sales Orders Views" at bounding box center [338, 46] width 625 height 20
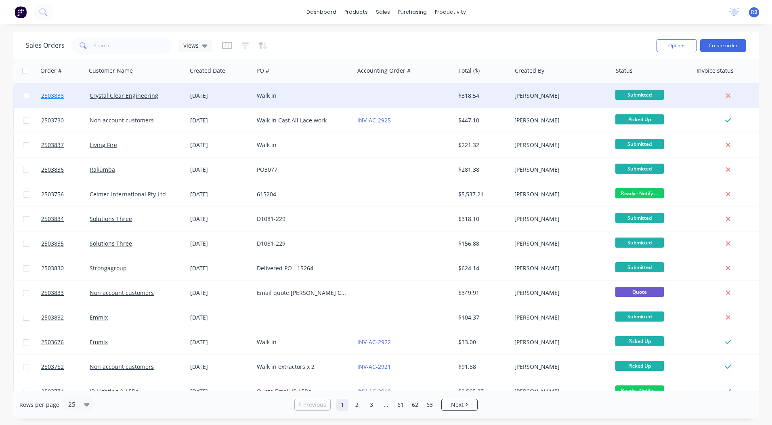
click at [50, 96] on span "2503838" at bounding box center [52, 96] width 23 height 8
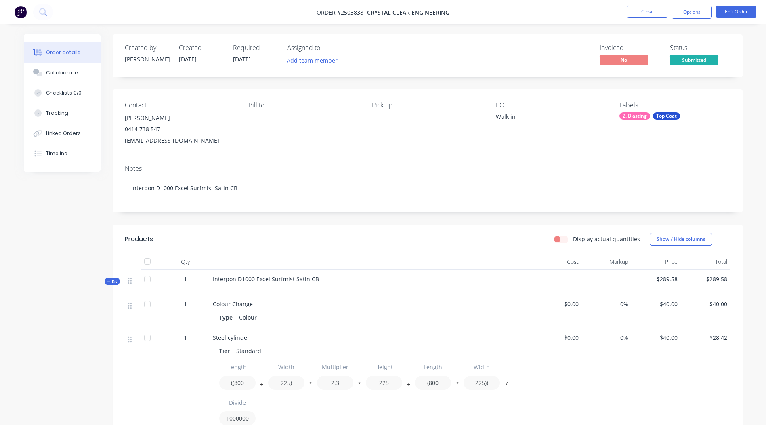
click at [517, 118] on div "Walk in" at bounding box center [546, 117] width 101 height 11
click at [515, 117] on div "Walk in" at bounding box center [546, 117] width 101 height 11
click at [522, 115] on div "Walk in" at bounding box center [546, 117] width 101 height 11
click at [516, 114] on div "Walk in" at bounding box center [546, 117] width 101 height 11
click at [514, 116] on div "Walk in" at bounding box center [546, 117] width 101 height 11
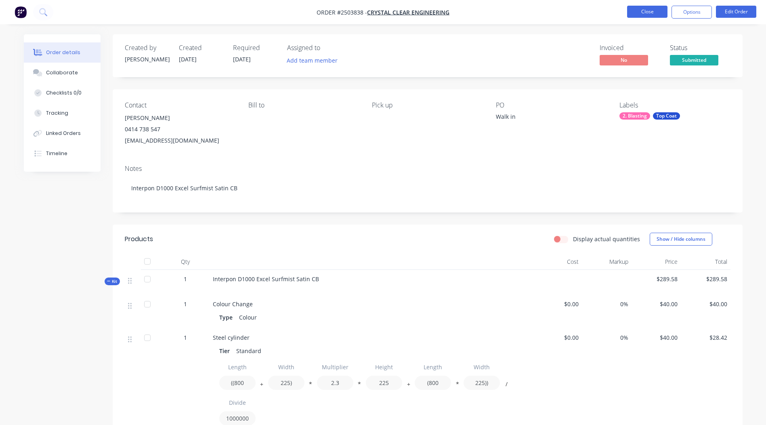
click at [647, 11] on button "Close" at bounding box center [647, 12] width 40 height 12
